Goal: Transaction & Acquisition: Purchase product/service

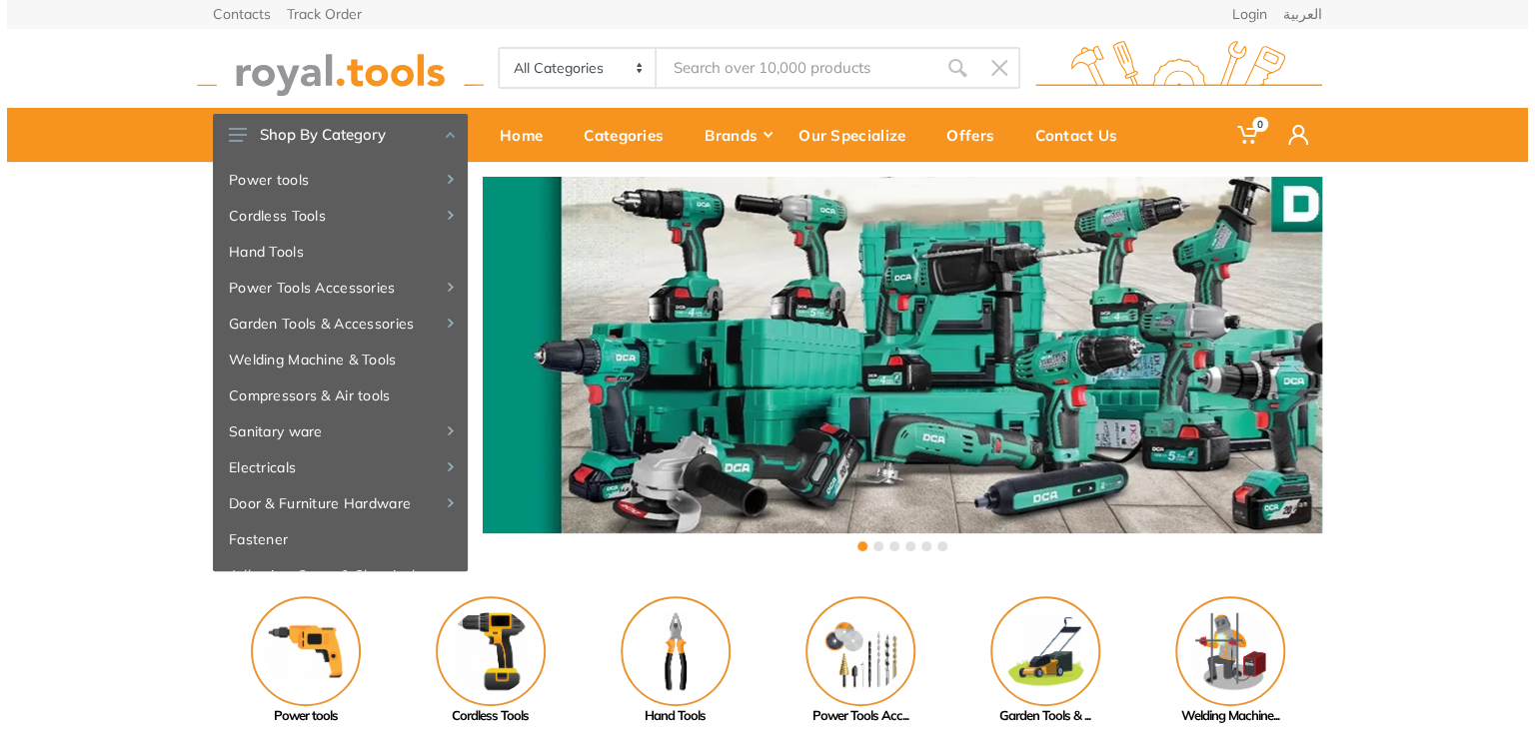
scroll to position [637, 0]
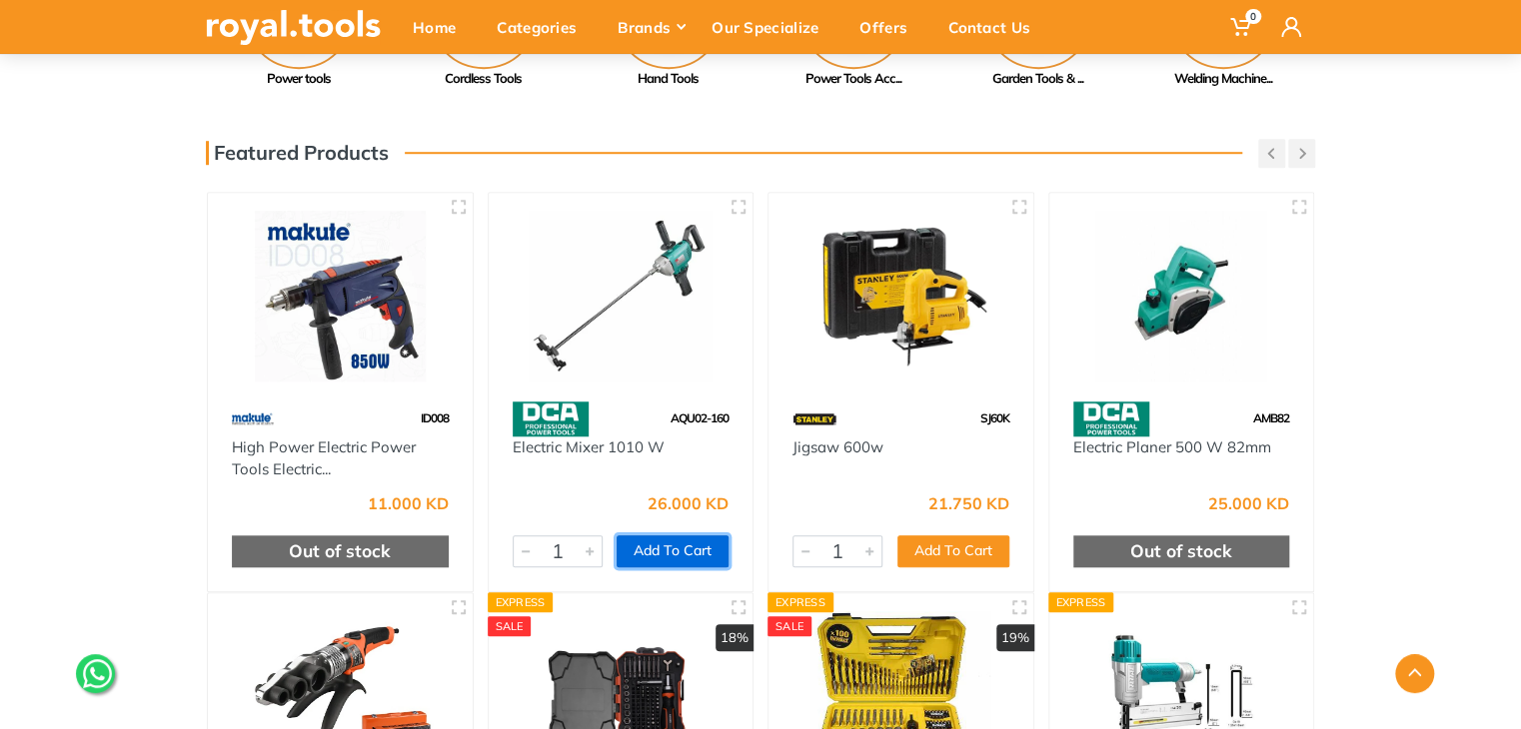
click at [702, 552] on button "Add To Cart" at bounding box center [672, 552] width 112 height 32
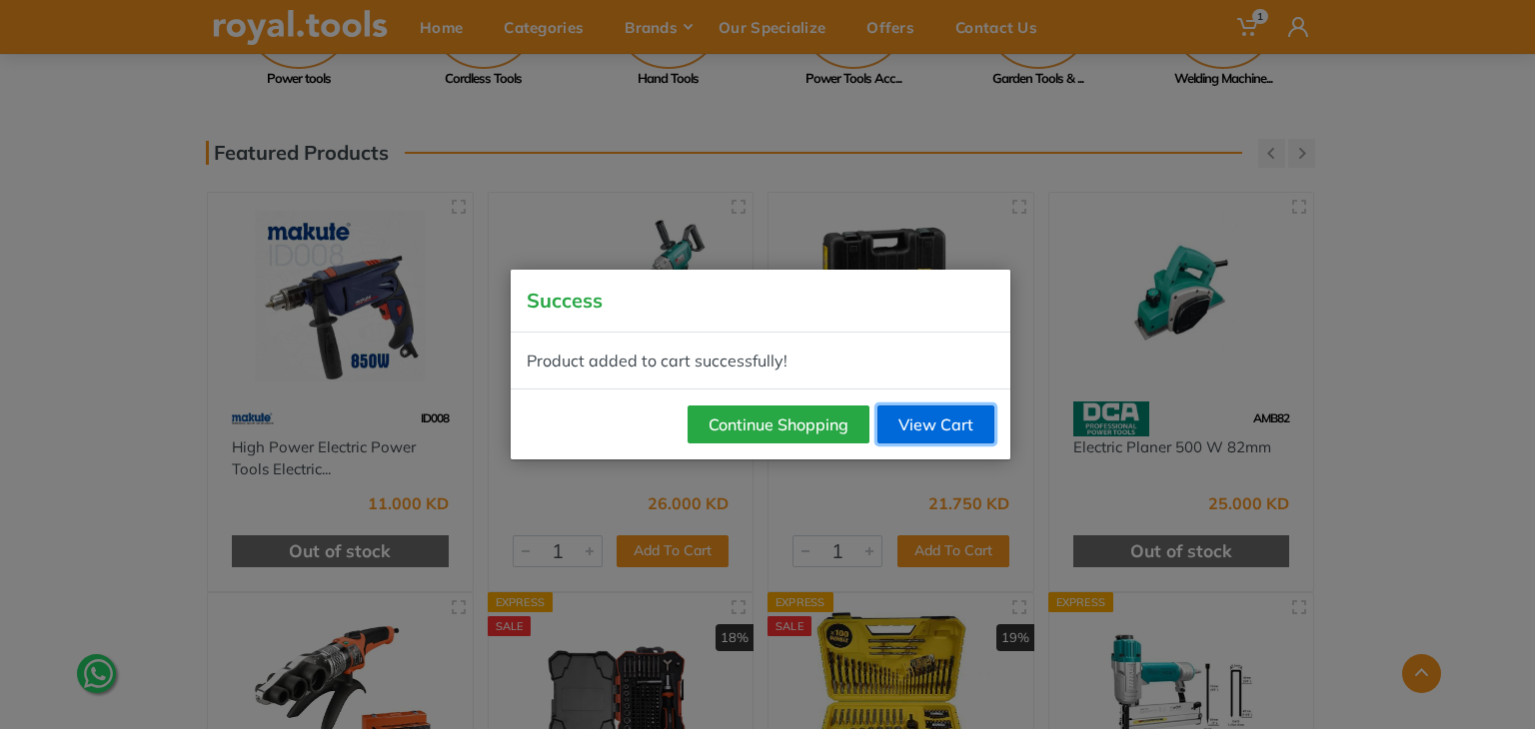
click at [934, 425] on link "View Cart" at bounding box center [935, 425] width 117 height 38
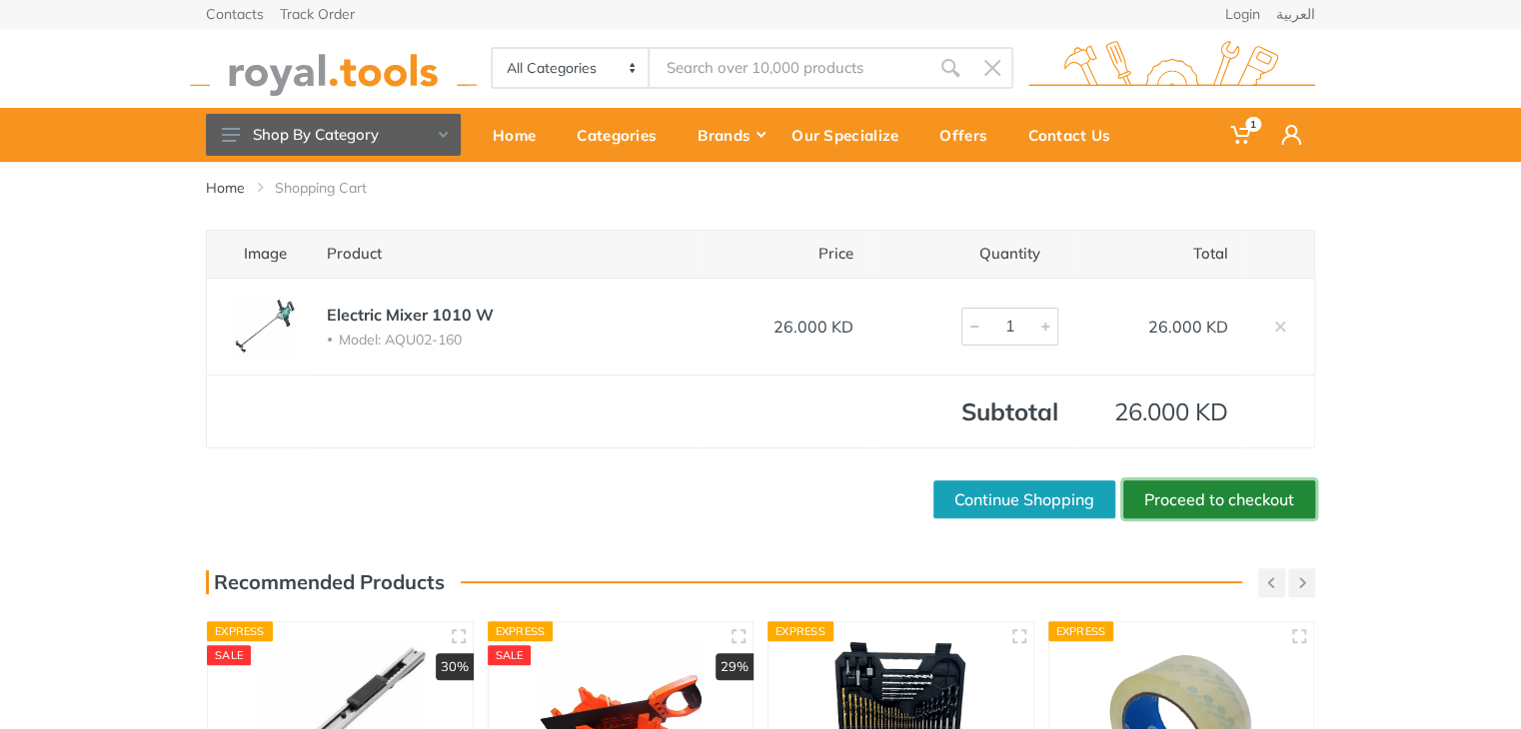
click at [1217, 506] on link "Proceed to checkout" at bounding box center [1219, 500] width 192 height 38
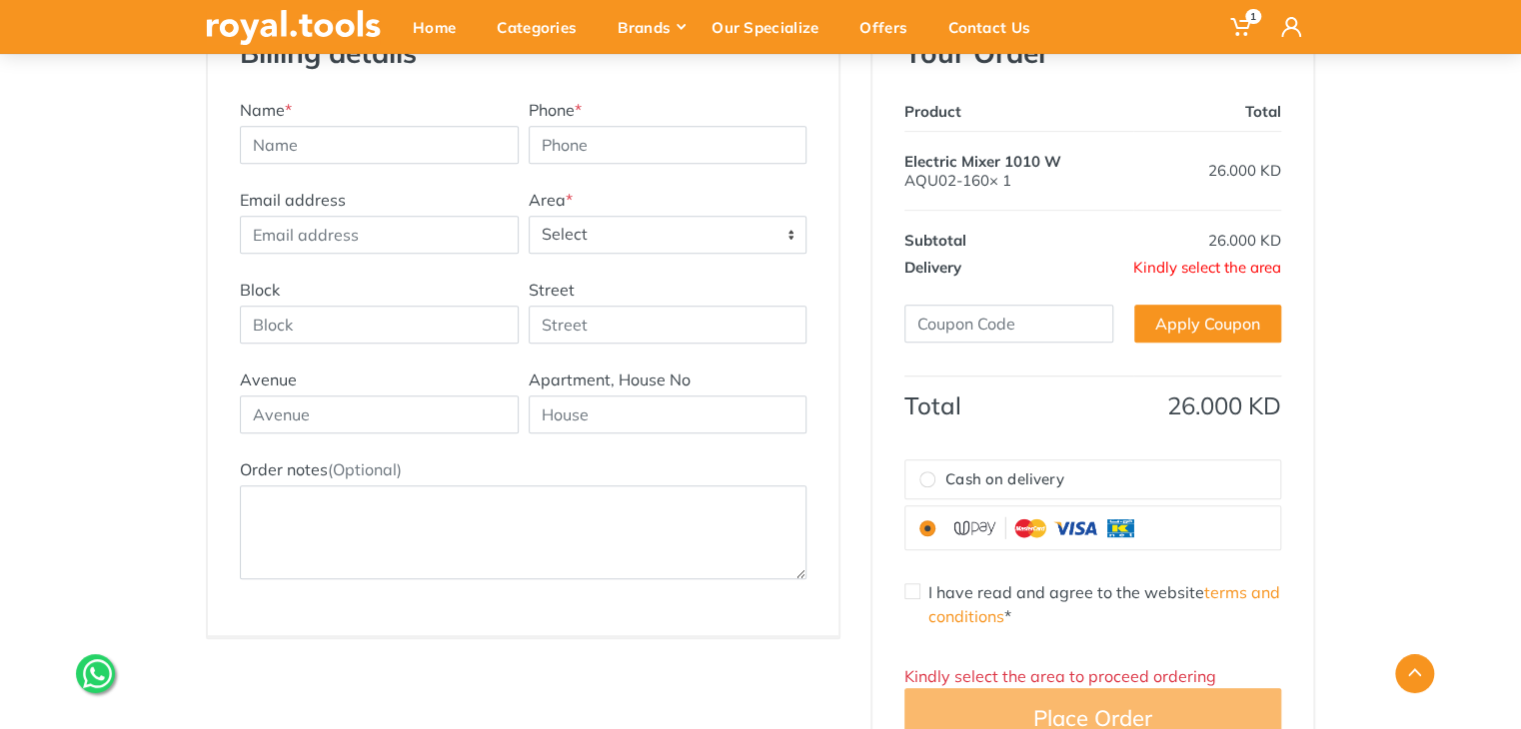
scroll to position [372, 0]
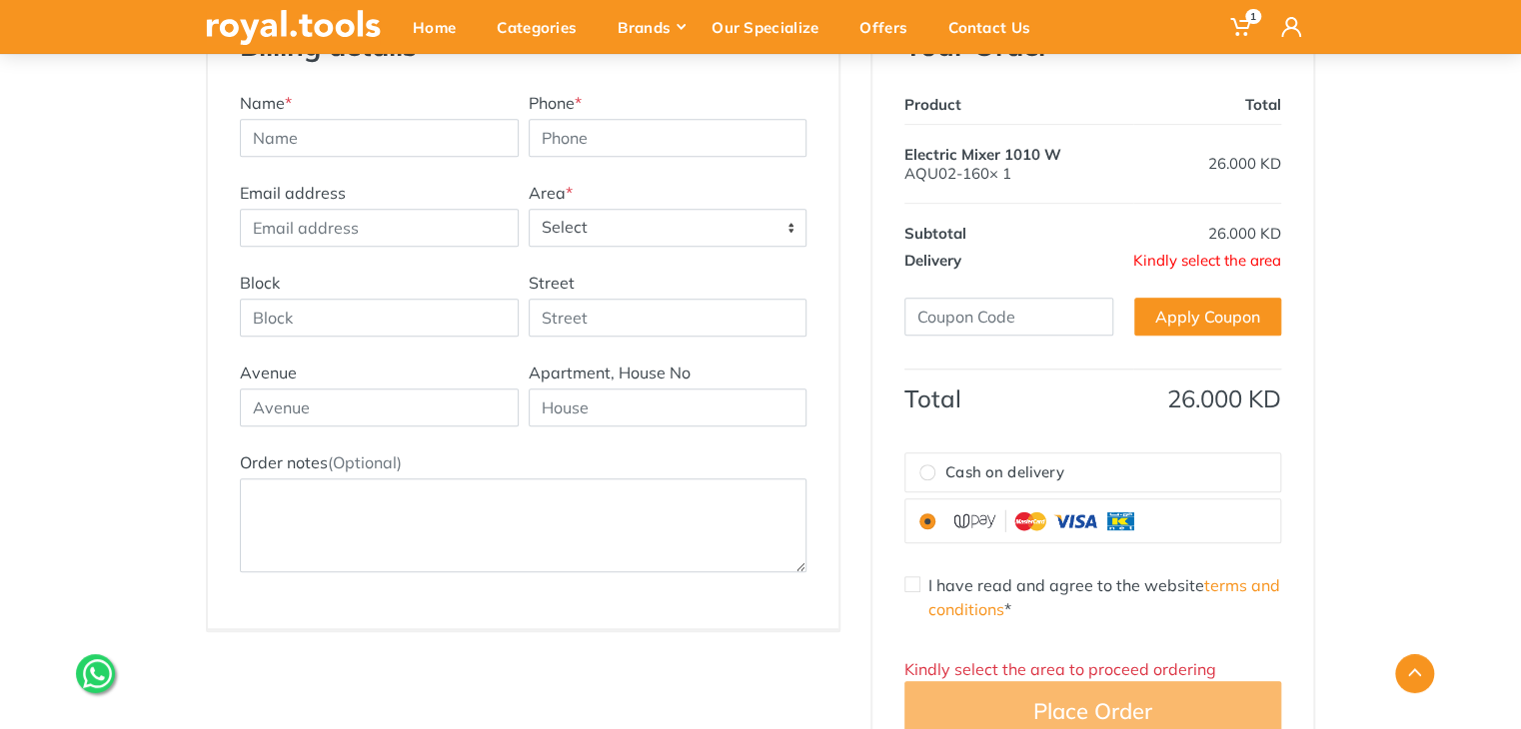
click at [671, 228] on span "Select" at bounding box center [668, 228] width 277 height 36
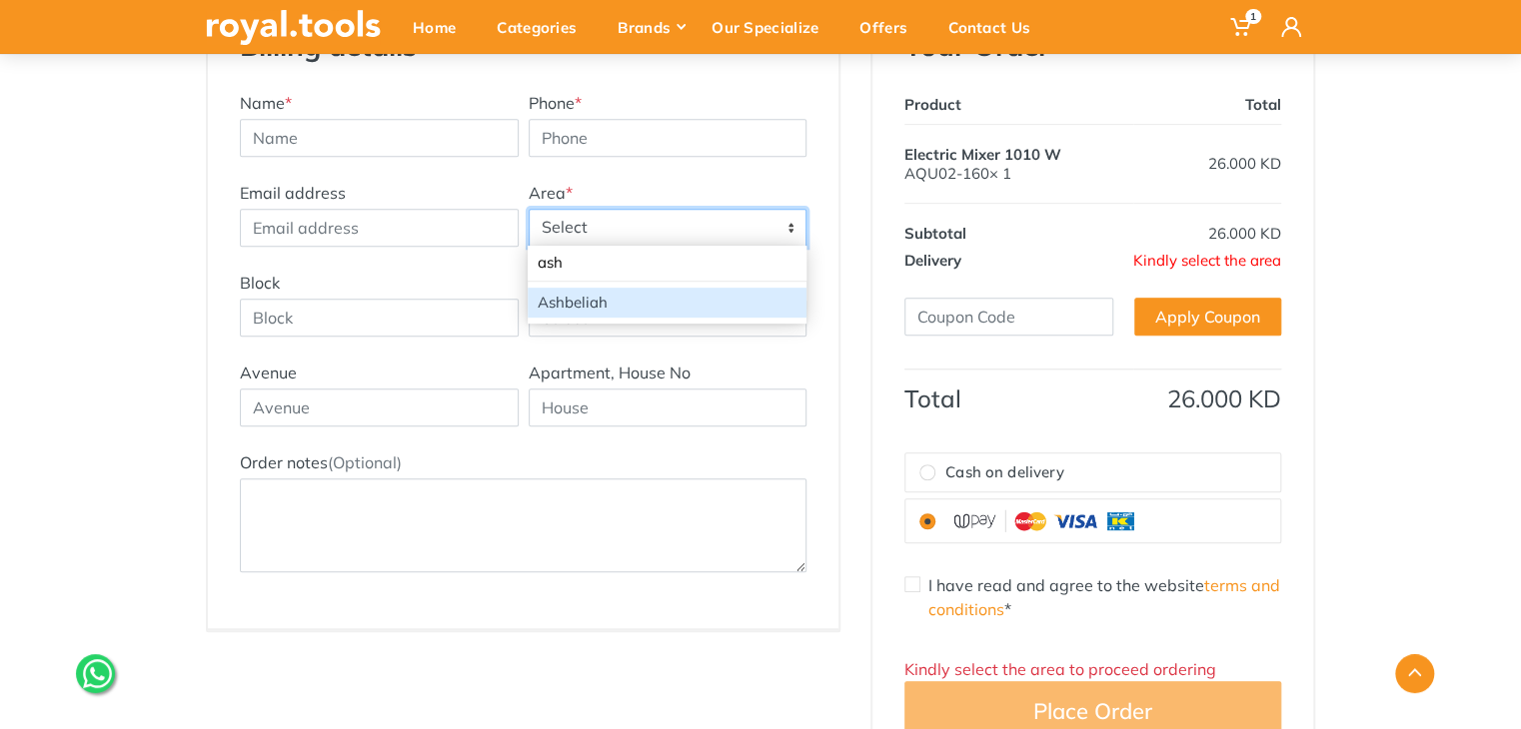
type input "ash"
select select "22"
